Goal: Task Accomplishment & Management: Complete application form

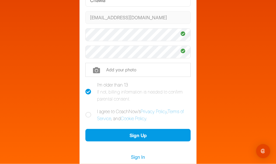
scroll to position [89, 0]
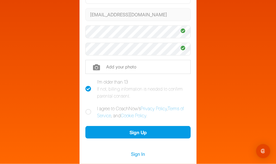
click at [89, 109] on icon at bounding box center [88, 112] width 6 height 6
click at [89, 105] on input "I agree to CoachNow's Privacy Policy , Terms of Service , and Cookie Policy ." at bounding box center [87, 107] width 4 height 4
checkbox input "true"
click at [137, 126] on button "Sign Up" at bounding box center [137, 132] width 105 height 13
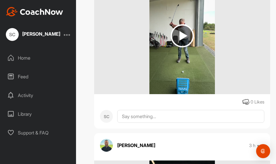
scroll to position [337, 0]
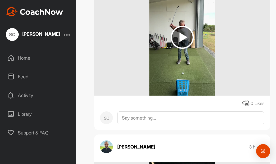
click at [181, 37] on img at bounding box center [182, 37] width 23 height 23
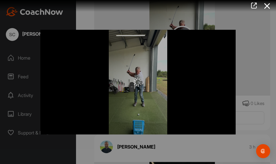
click at [265, 6] on icon at bounding box center [267, 6] width 13 height 11
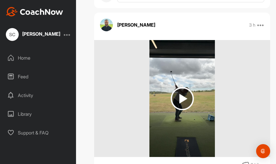
scroll to position [458, 0]
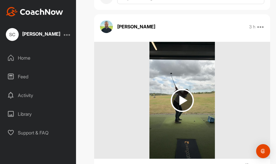
click at [184, 98] on img at bounding box center [182, 100] width 23 height 23
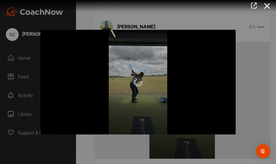
click at [264, 6] on icon at bounding box center [267, 6] width 13 height 11
